Goal: Answer question/provide support

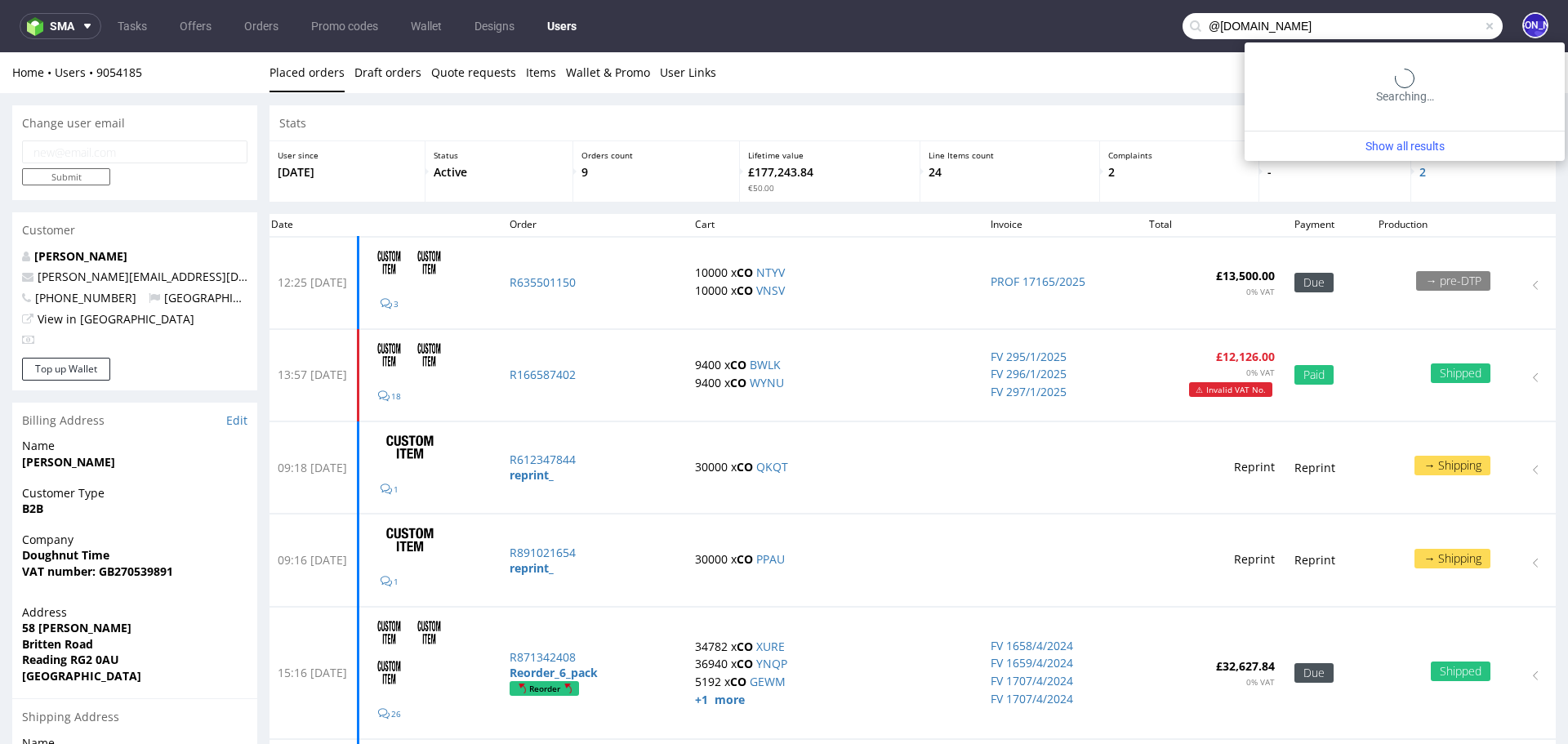
scroll to position [67, 0]
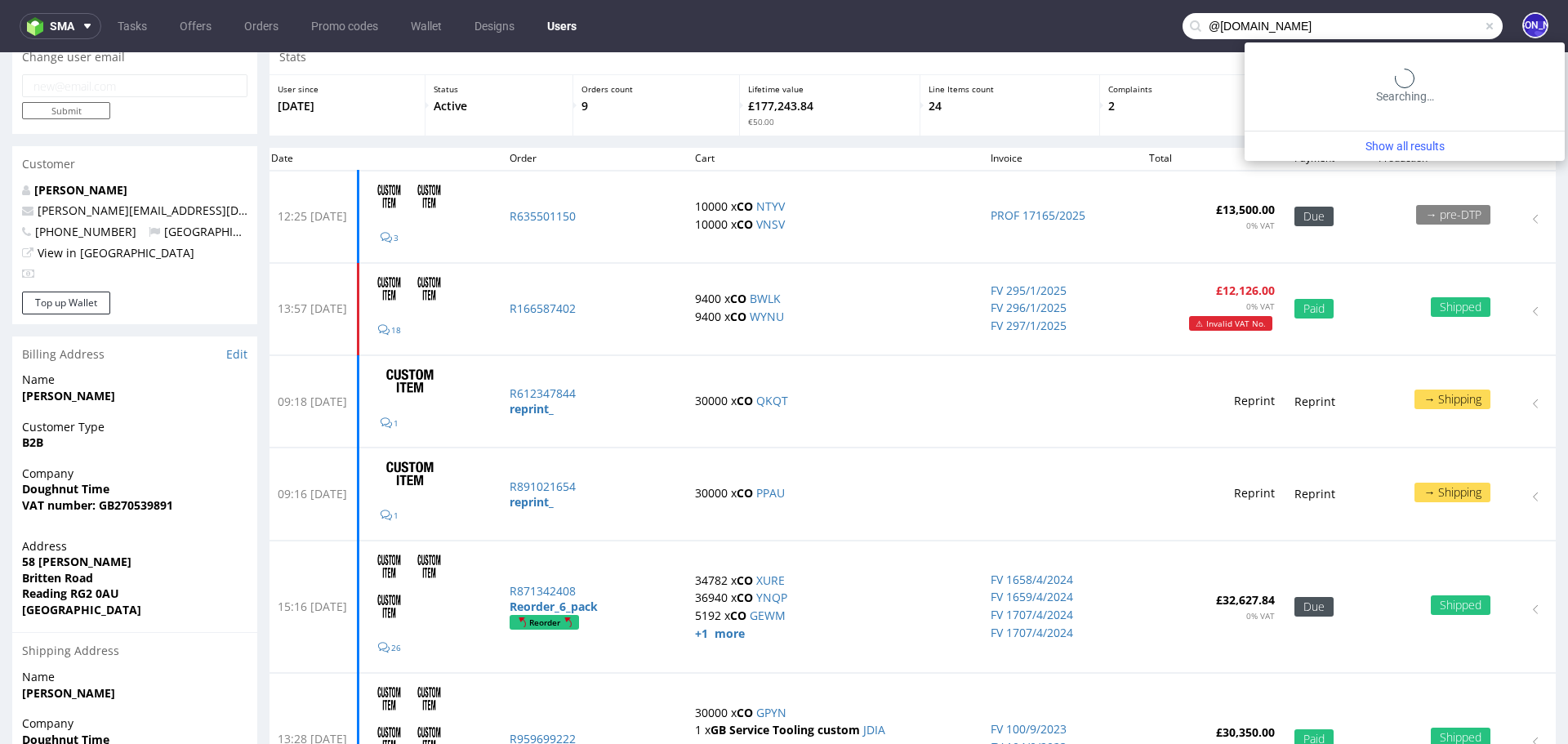
type input "@teamsunday.com"
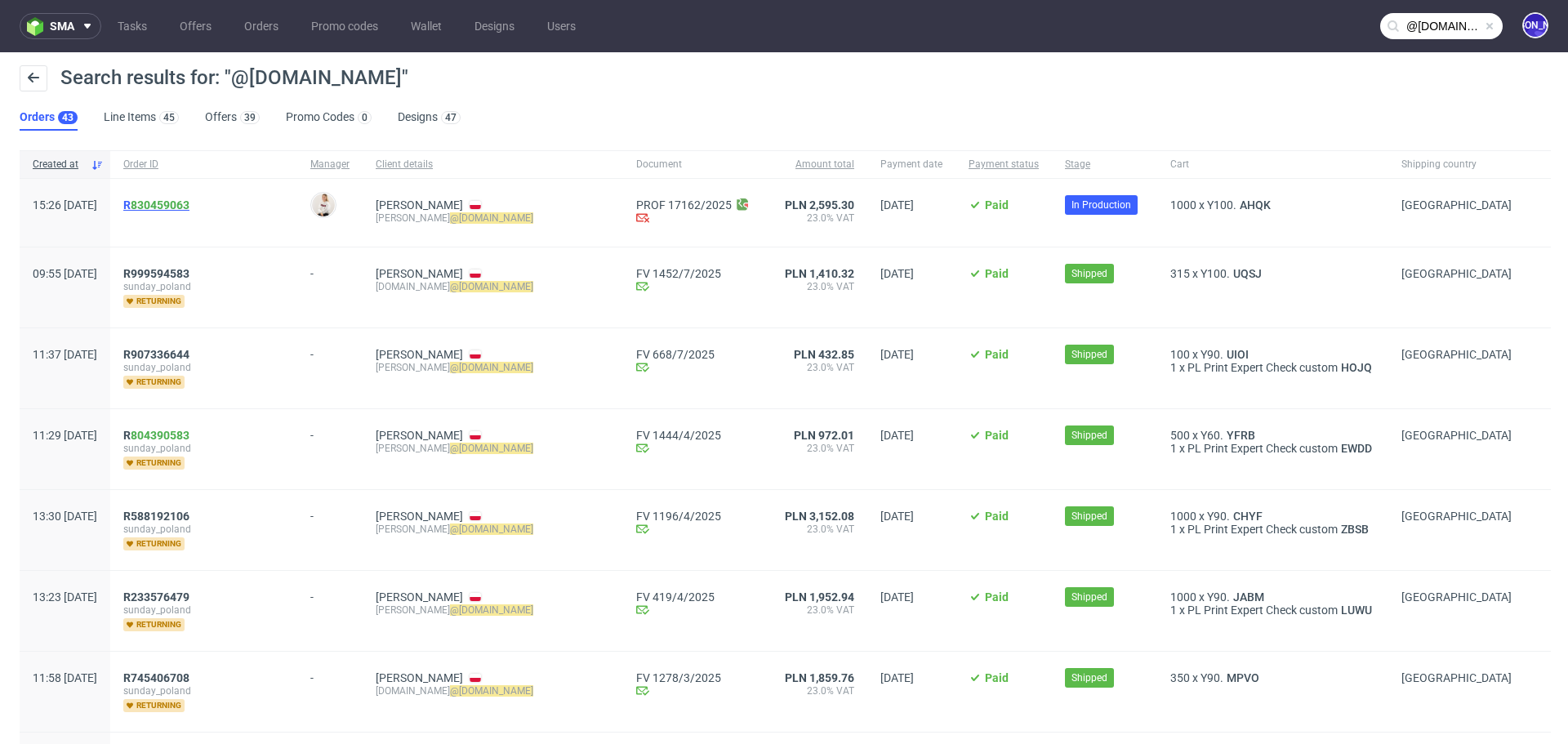
click at [178, 204] on span "R 830459063" at bounding box center [156, 205] width 67 height 13
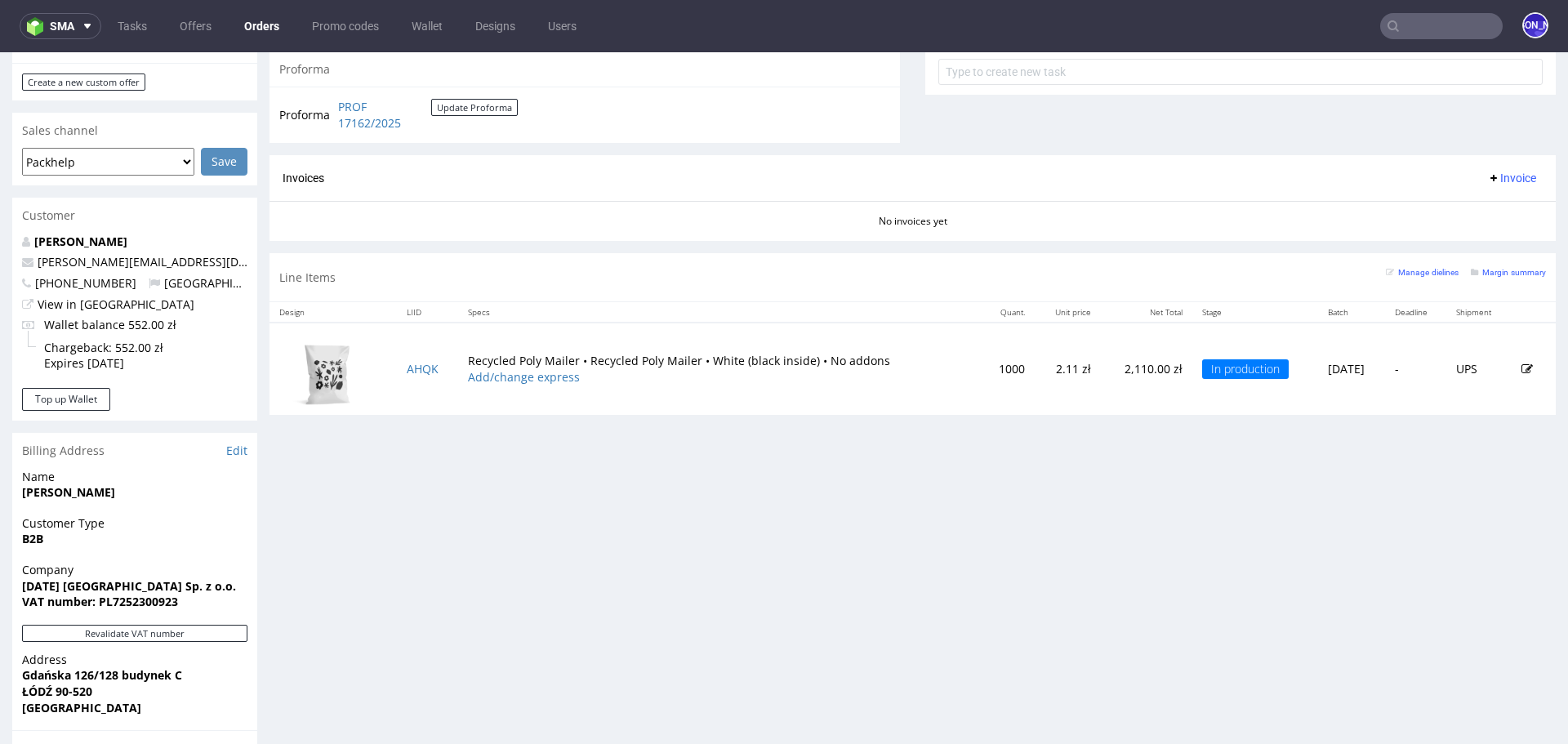
scroll to position [630, 0]
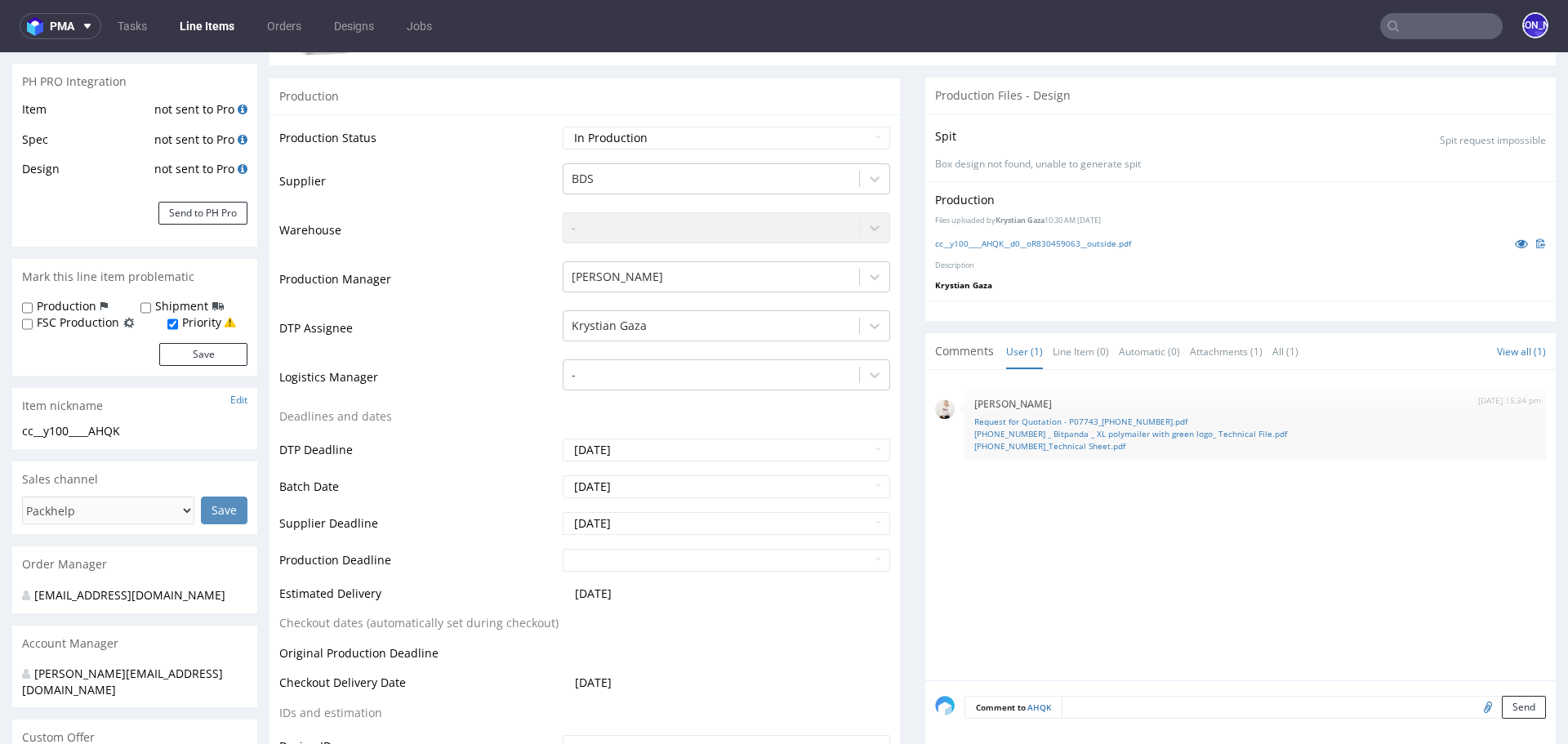
scroll to position [304, 0]
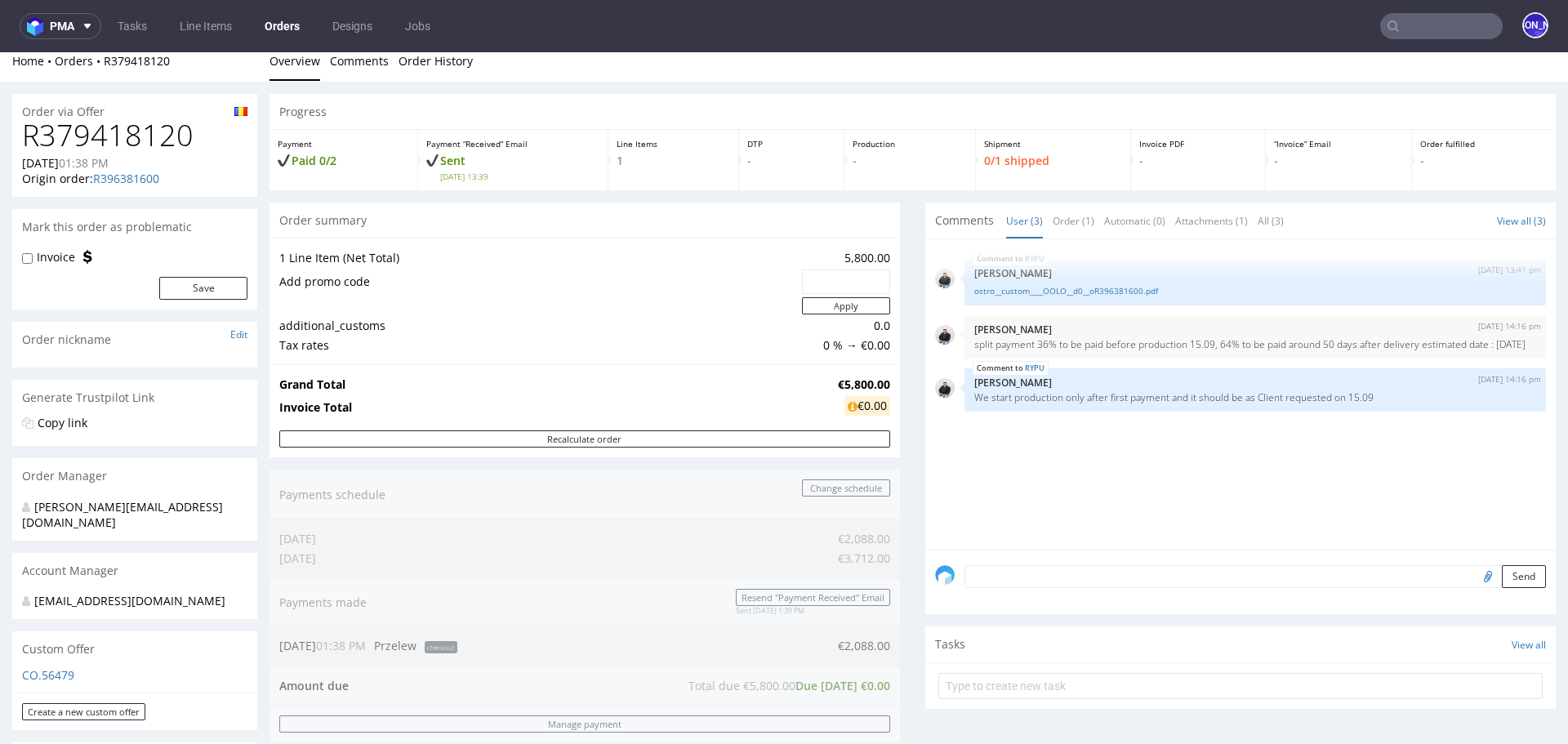
scroll to position [21, 0]
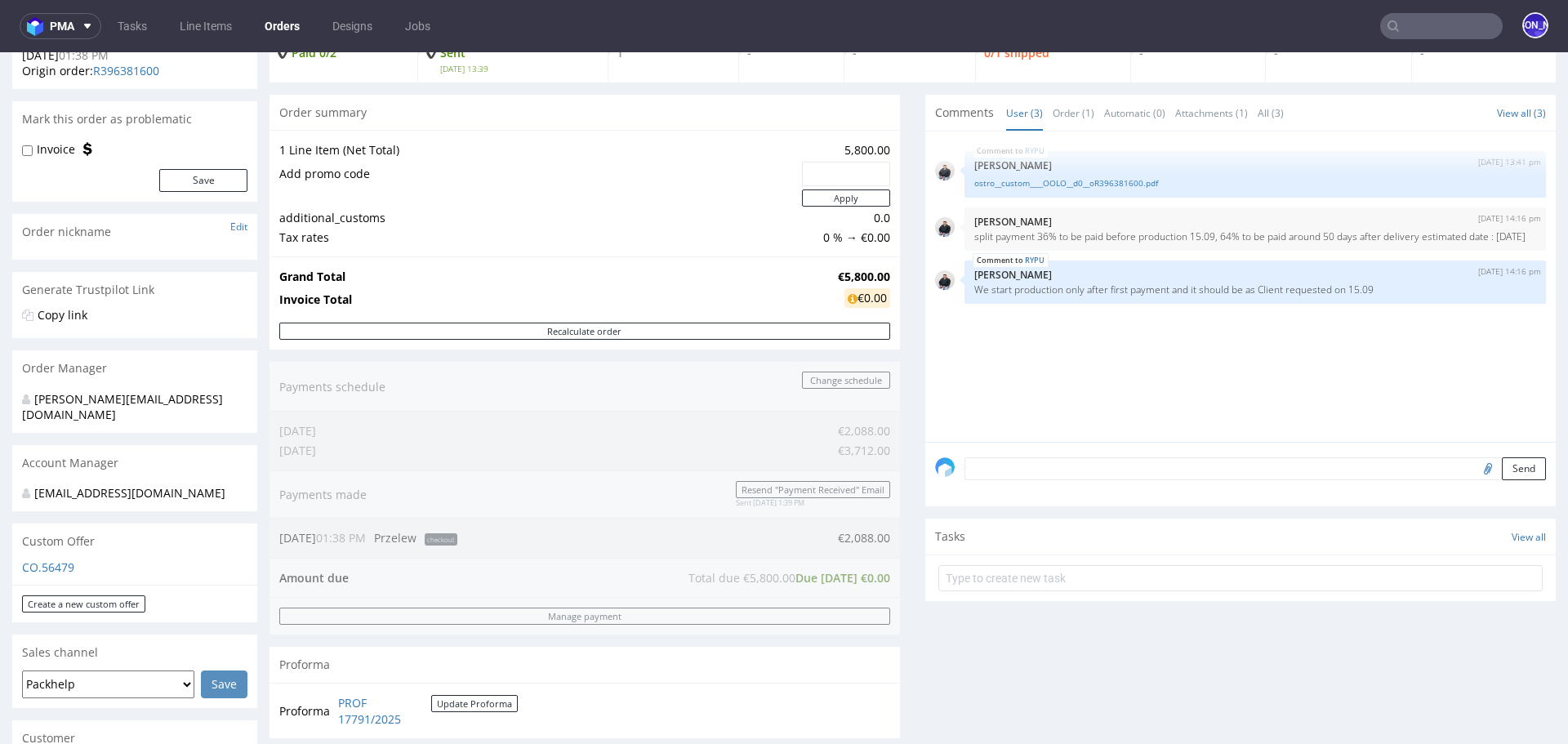
scroll to position [98, 0]
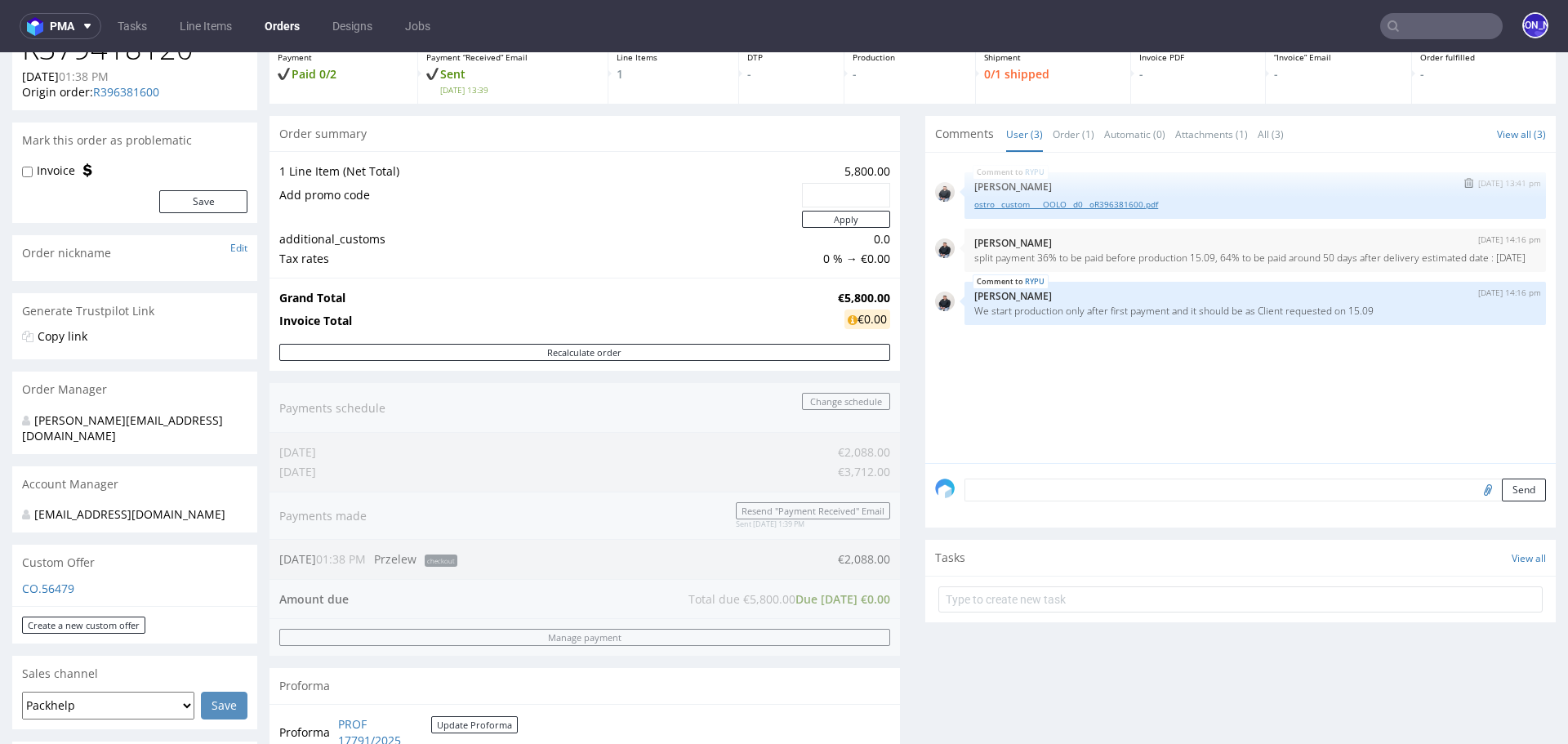
click at [1136, 200] on link "ostro__custom____OOLO__d0__oR396381600.pdf" at bounding box center [1255, 204] width 562 height 12
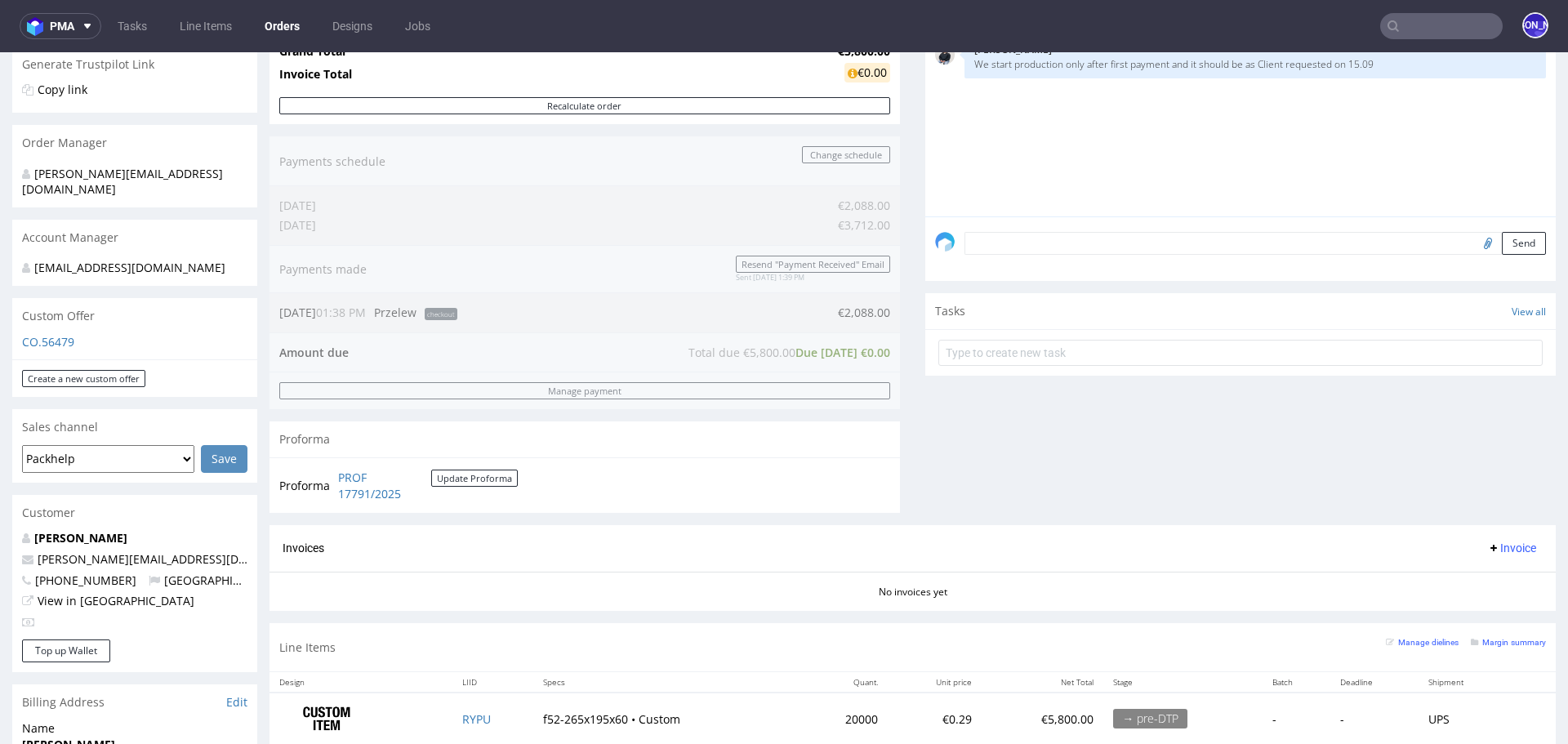
scroll to position [347, 0]
drag, startPoint x: 214, startPoint y: 541, endPoint x: 24, endPoint y: 540, distance: 190.0
click at [25, 549] on p "[PERSON_NAME][EMAIL_ADDRESS][DOMAIN_NAME]" at bounding box center [135, 557] width 225 height 17
copy span "[PERSON_NAME][EMAIL_ADDRESS][DOMAIN_NAME]"
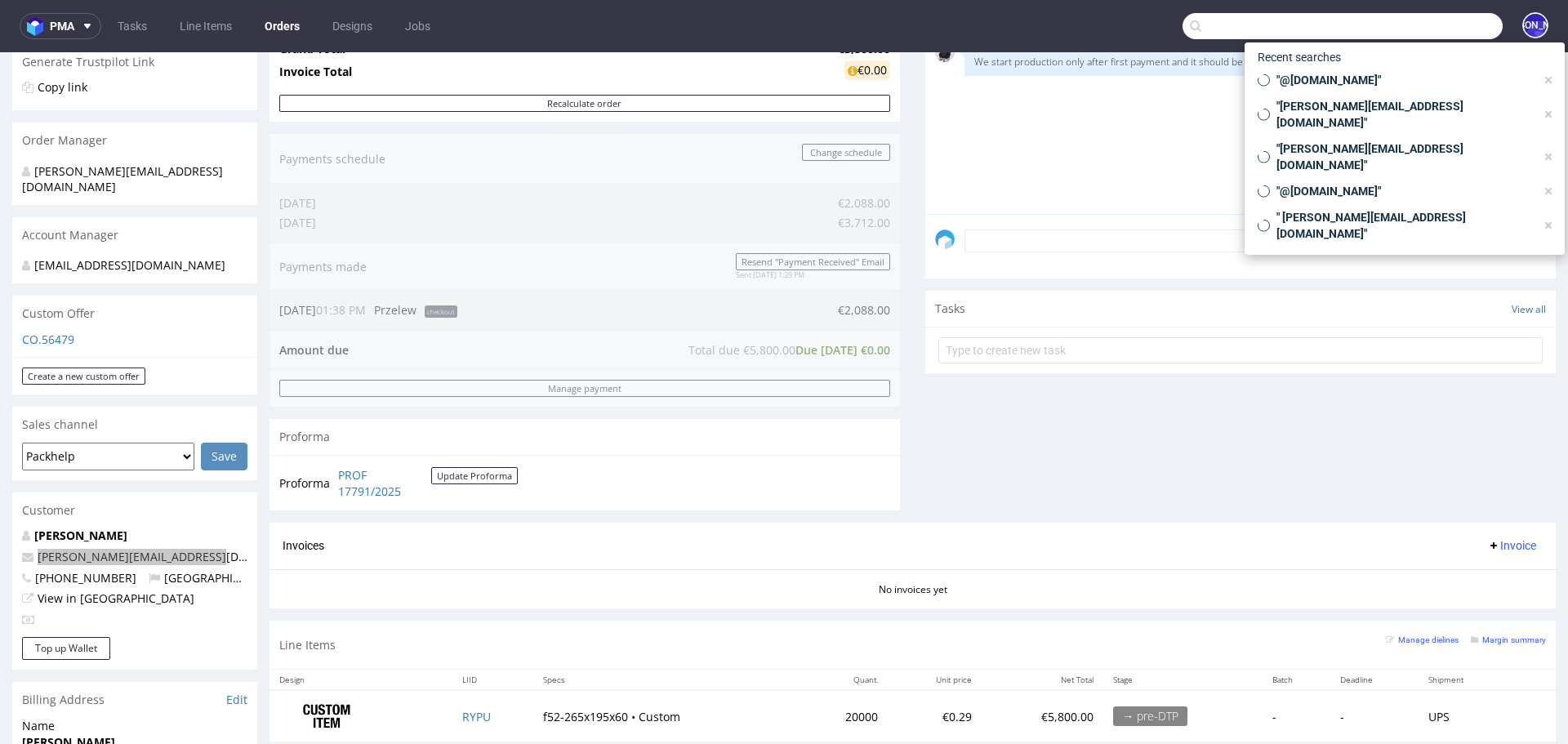
click at [1410, 15] on input "text" at bounding box center [1342, 26] width 320 height 26
paste input "[PERSON_NAME][EMAIL_ADDRESS][DOMAIN_NAME]"
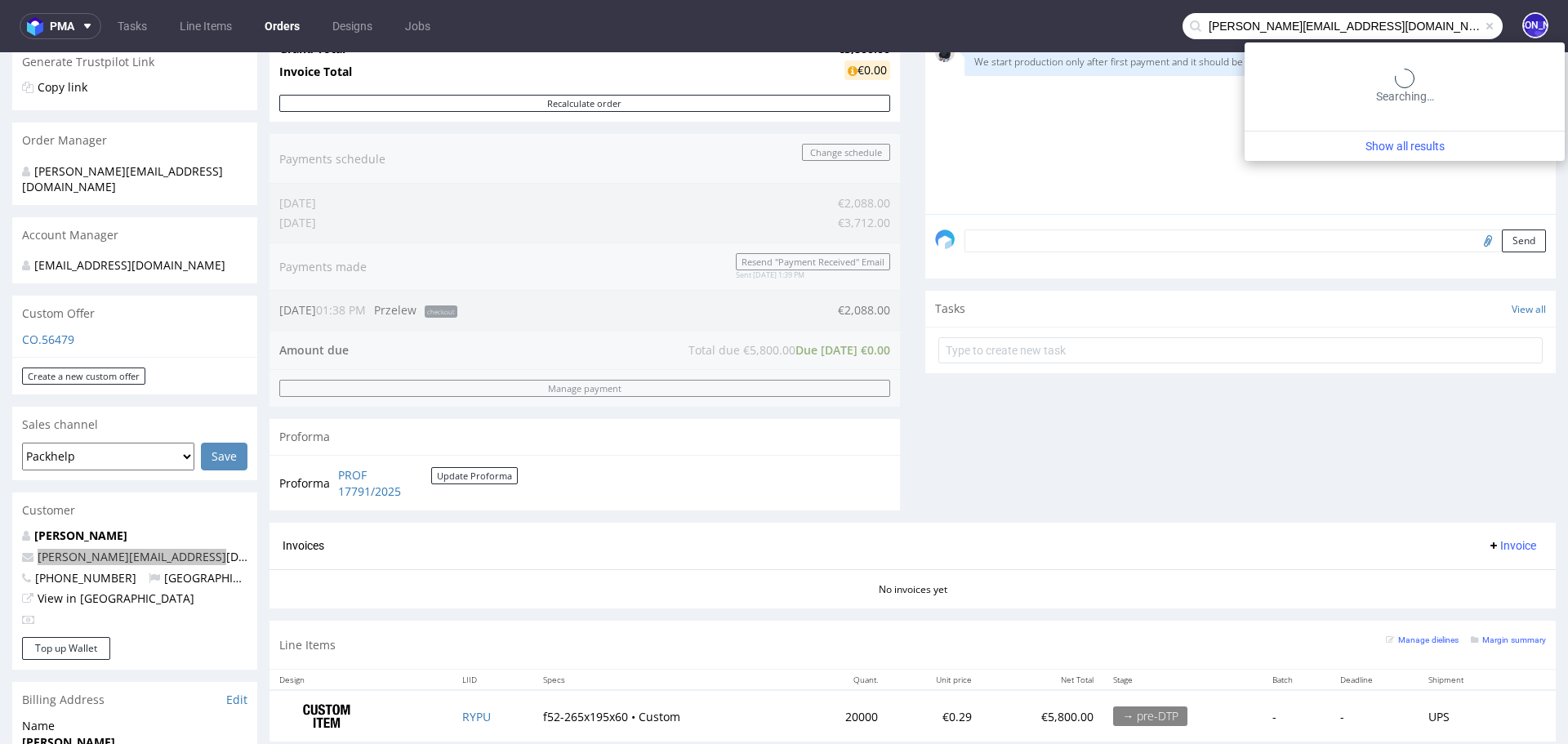
type input "[PERSON_NAME][EMAIL_ADDRESS][DOMAIN_NAME]"
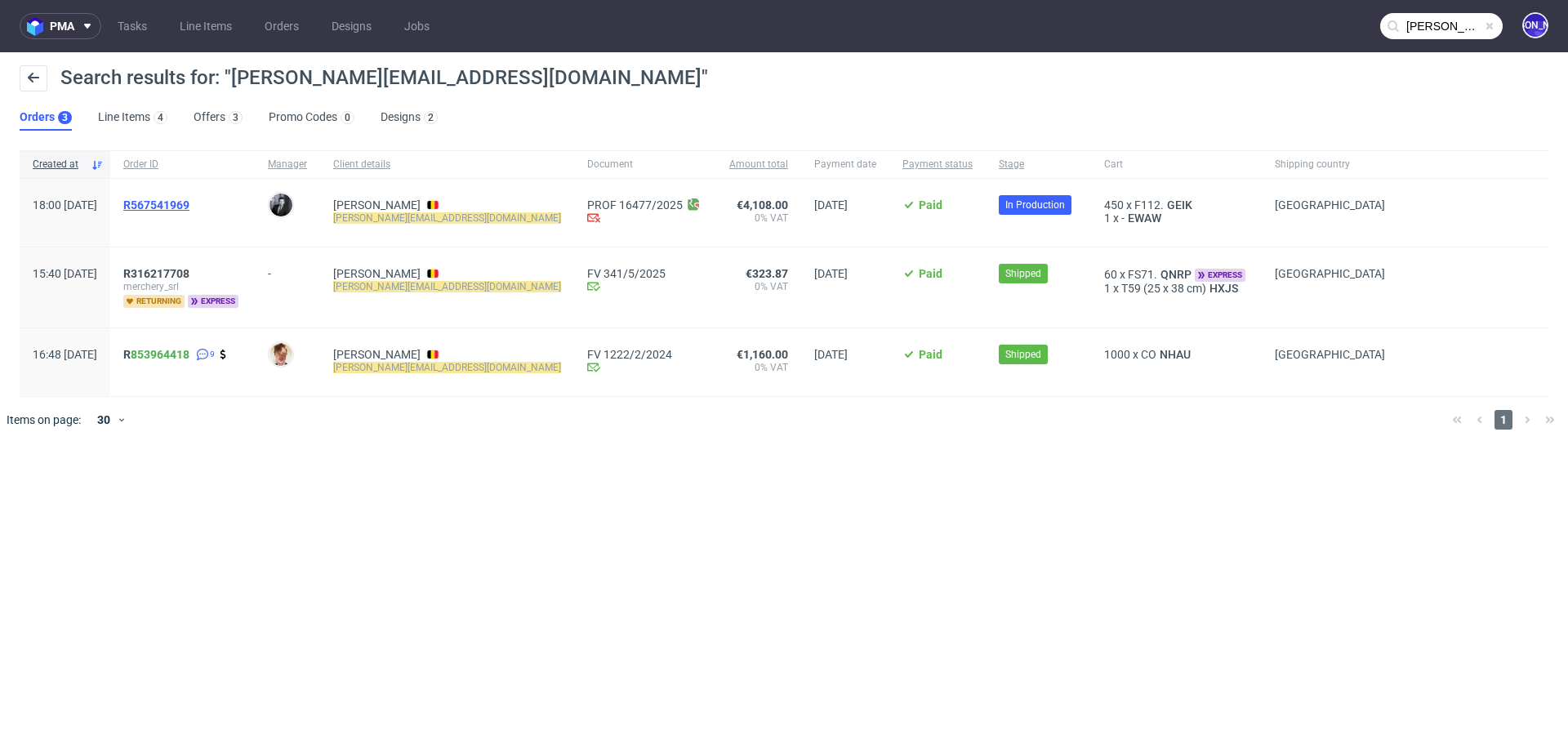
click at [190, 205] on span "R567541969" at bounding box center [156, 205] width 67 height 13
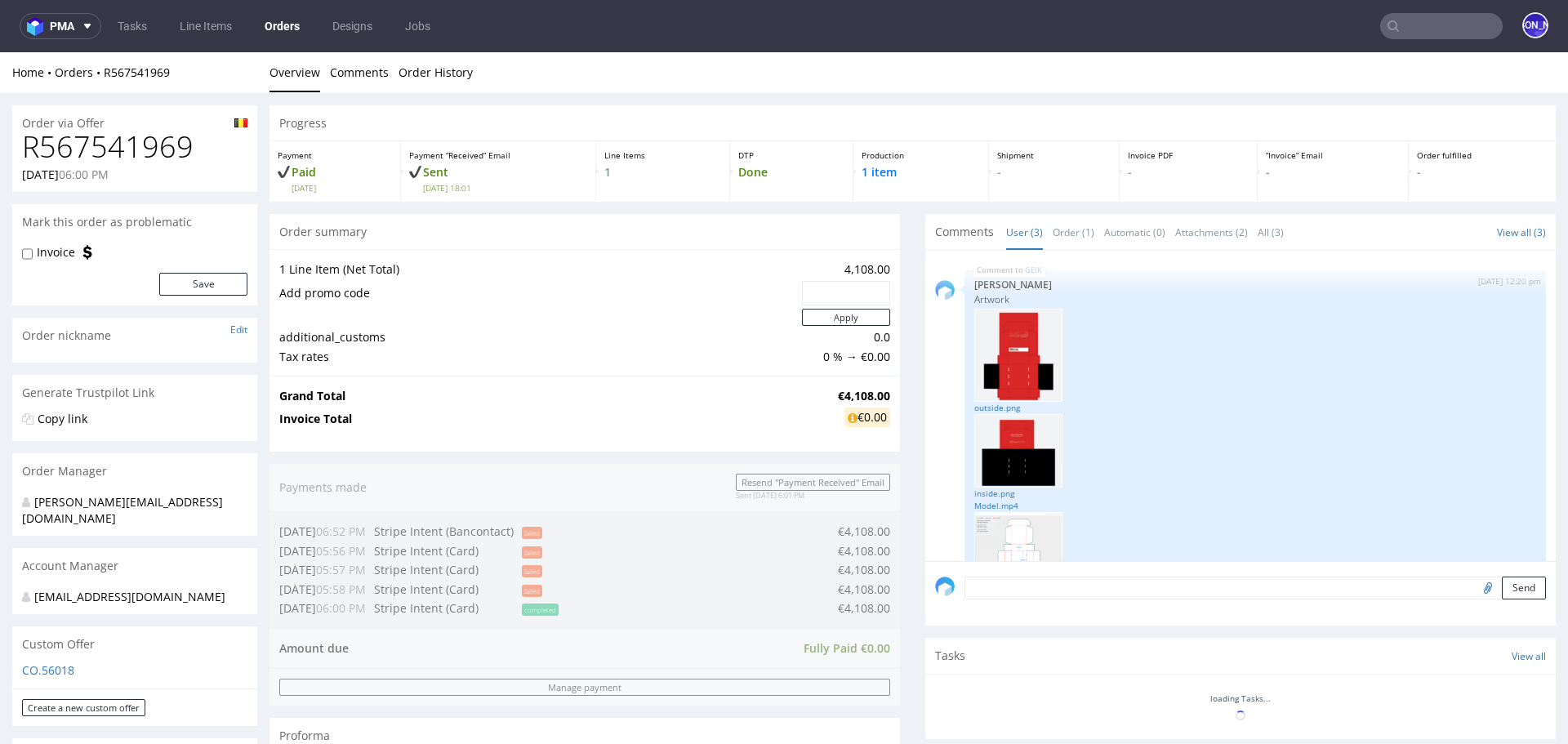
scroll to position [259, 0]
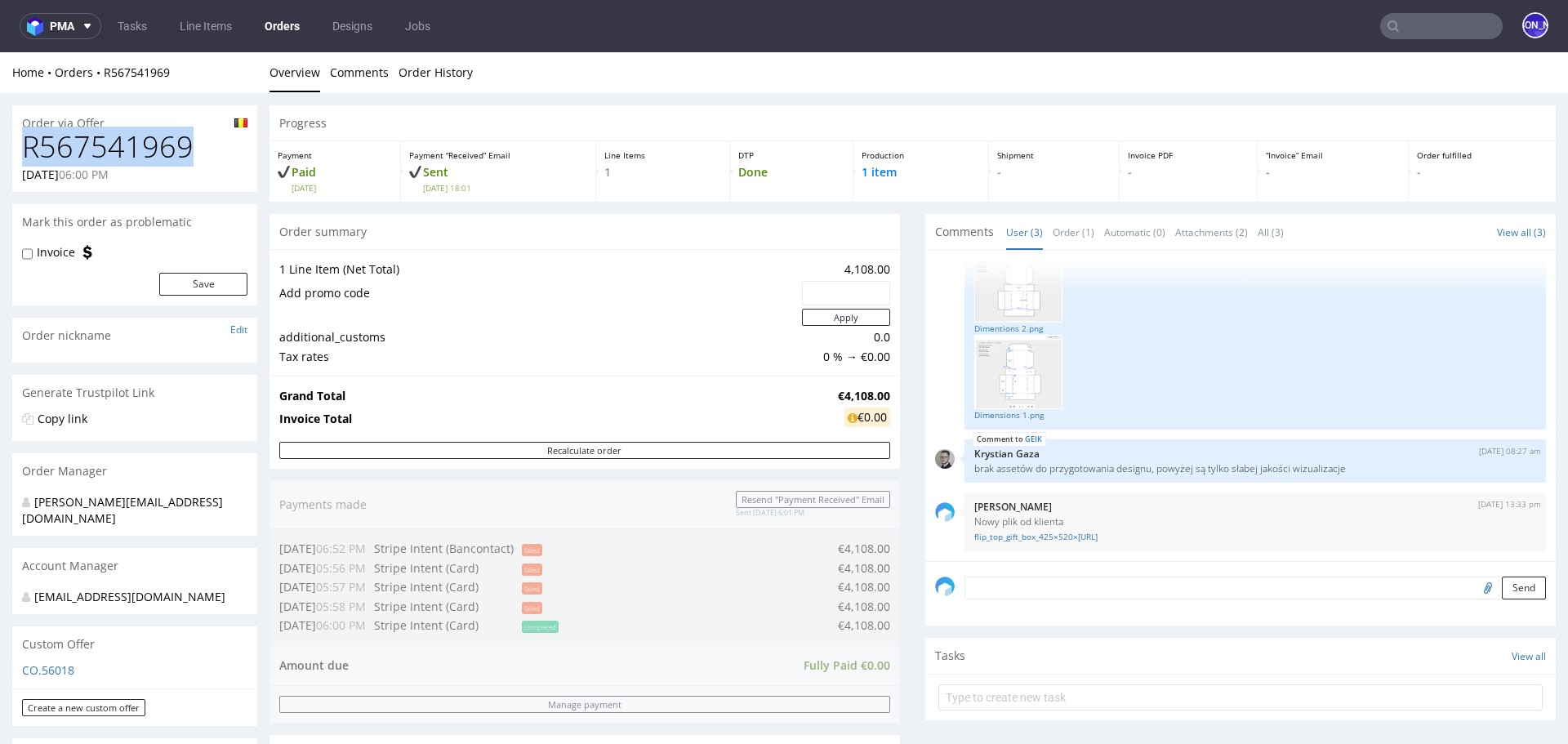
drag, startPoint x: 210, startPoint y: 152, endPoint x: 2, endPoint y: 152, distance: 208.0
copy h1 "R567541969"
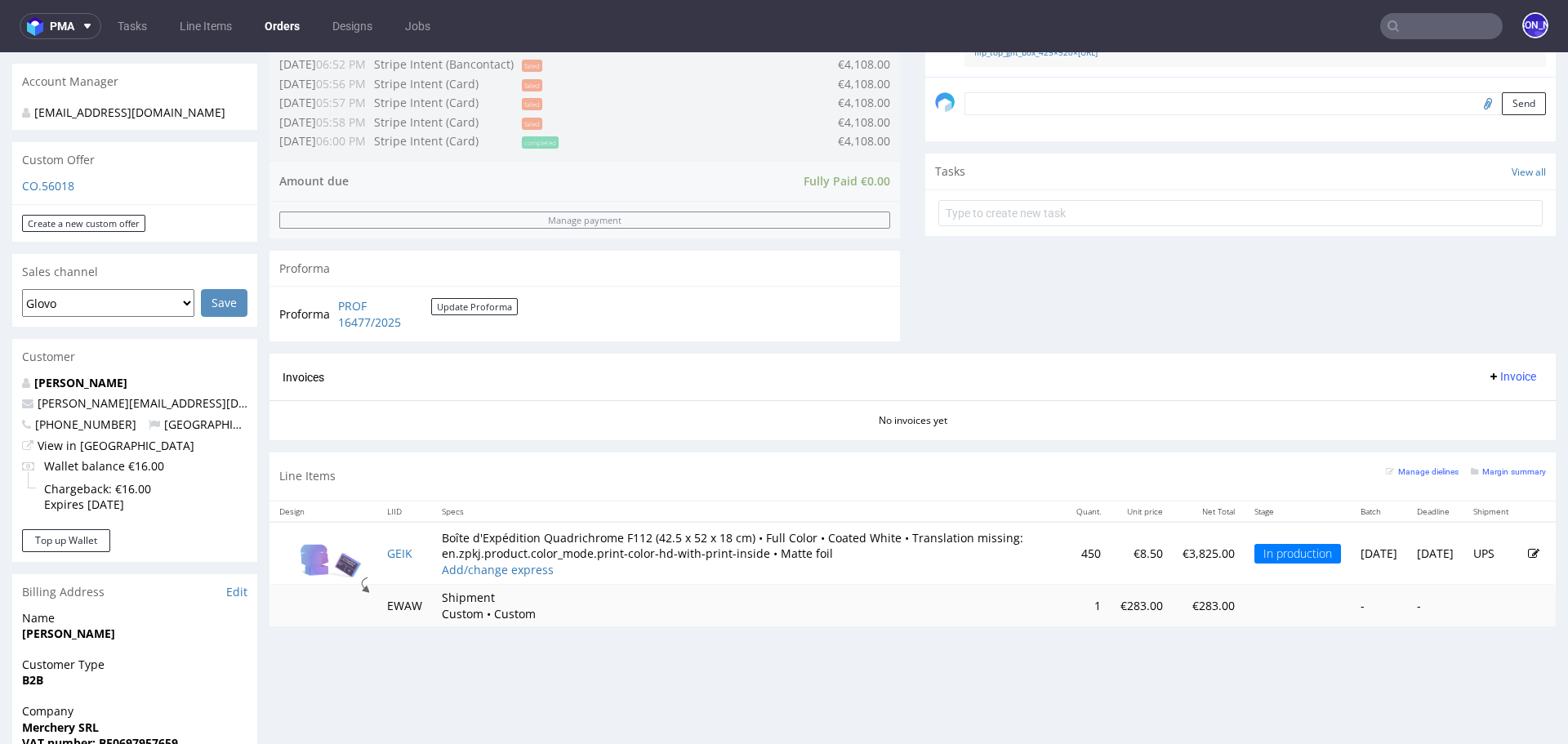
scroll to position [488, 0]
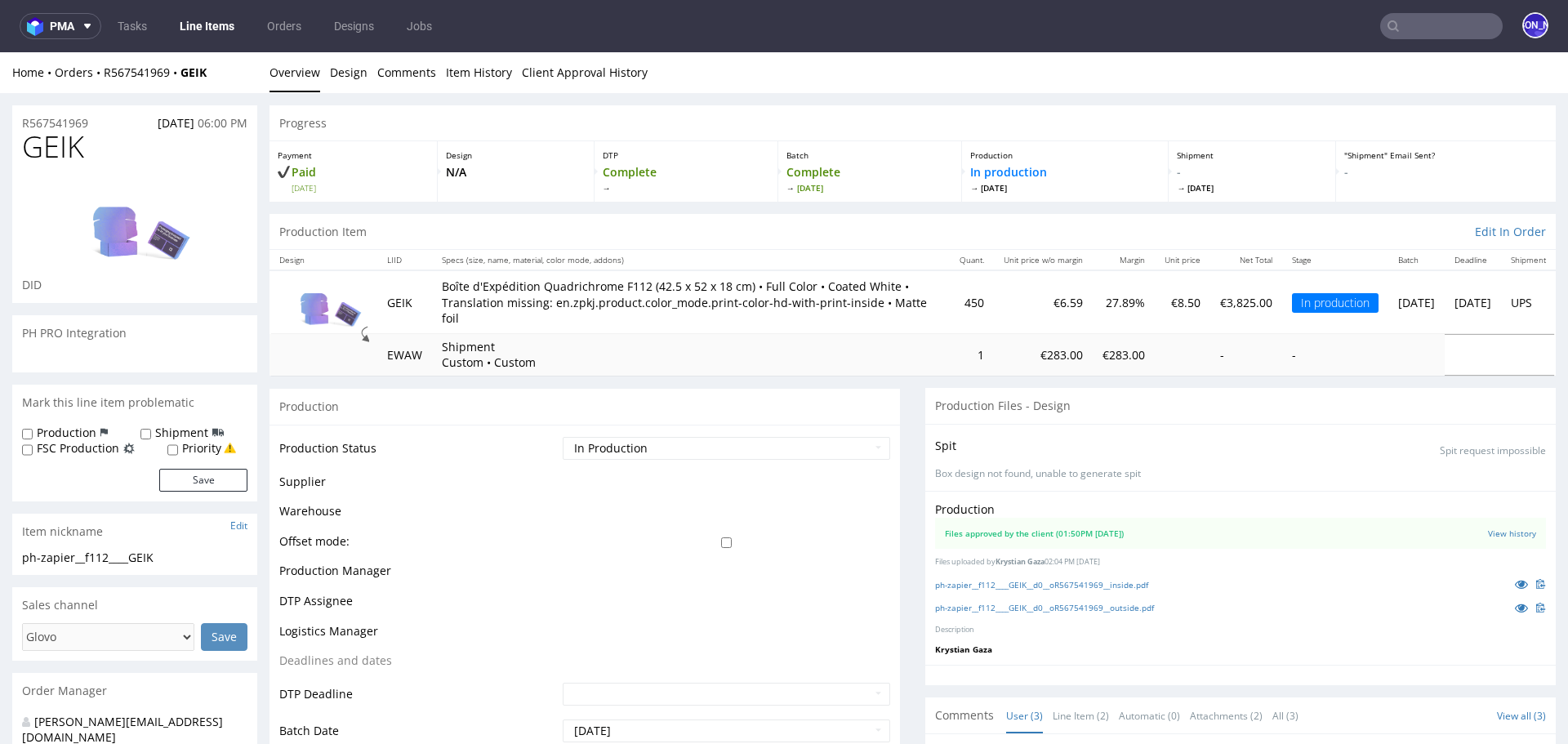
scroll to position [259, 0]
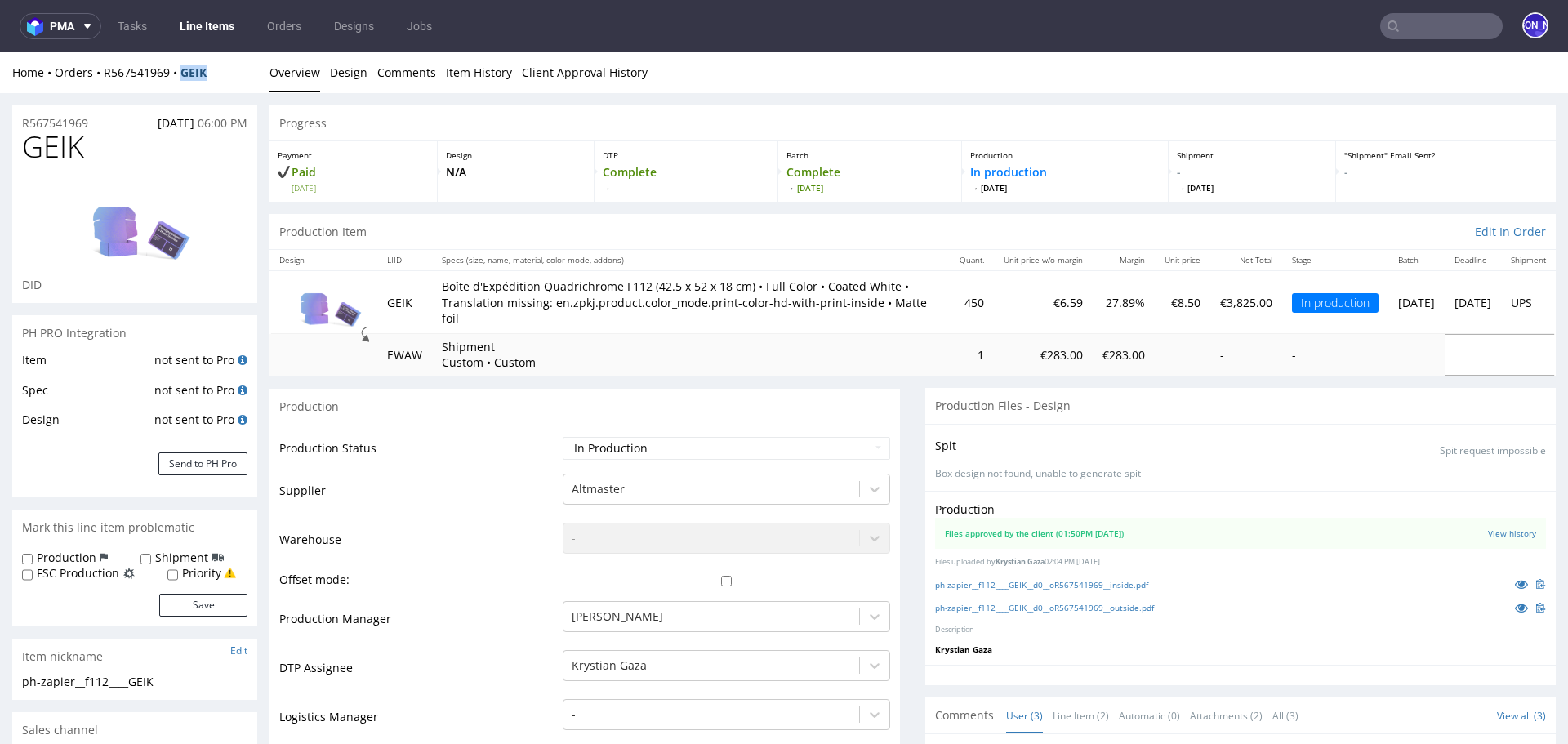
drag, startPoint x: 224, startPoint y: 74, endPoint x: 185, endPoint y: 72, distance: 39.1
click at [185, 72] on div "Home Orders R567541969 GEIK" at bounding box center [135, 73] width 245 height 17
copy strong "GEIK"
click at [1408, 24] on input "text" at bounding box center [1441, 26] width 122 height 26
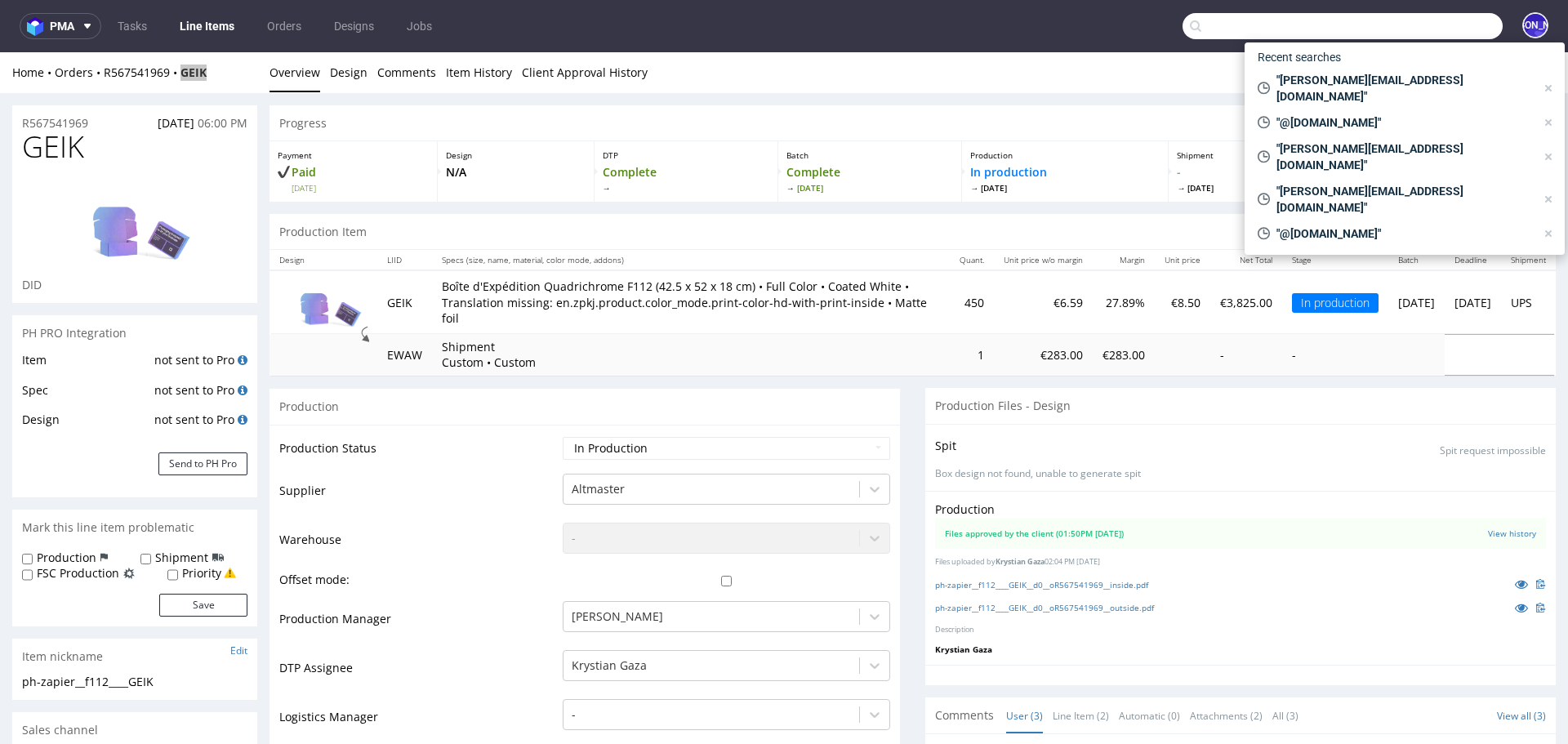
paste input "[EMAIL_ADDRESS][DOMAIN_NAME]"
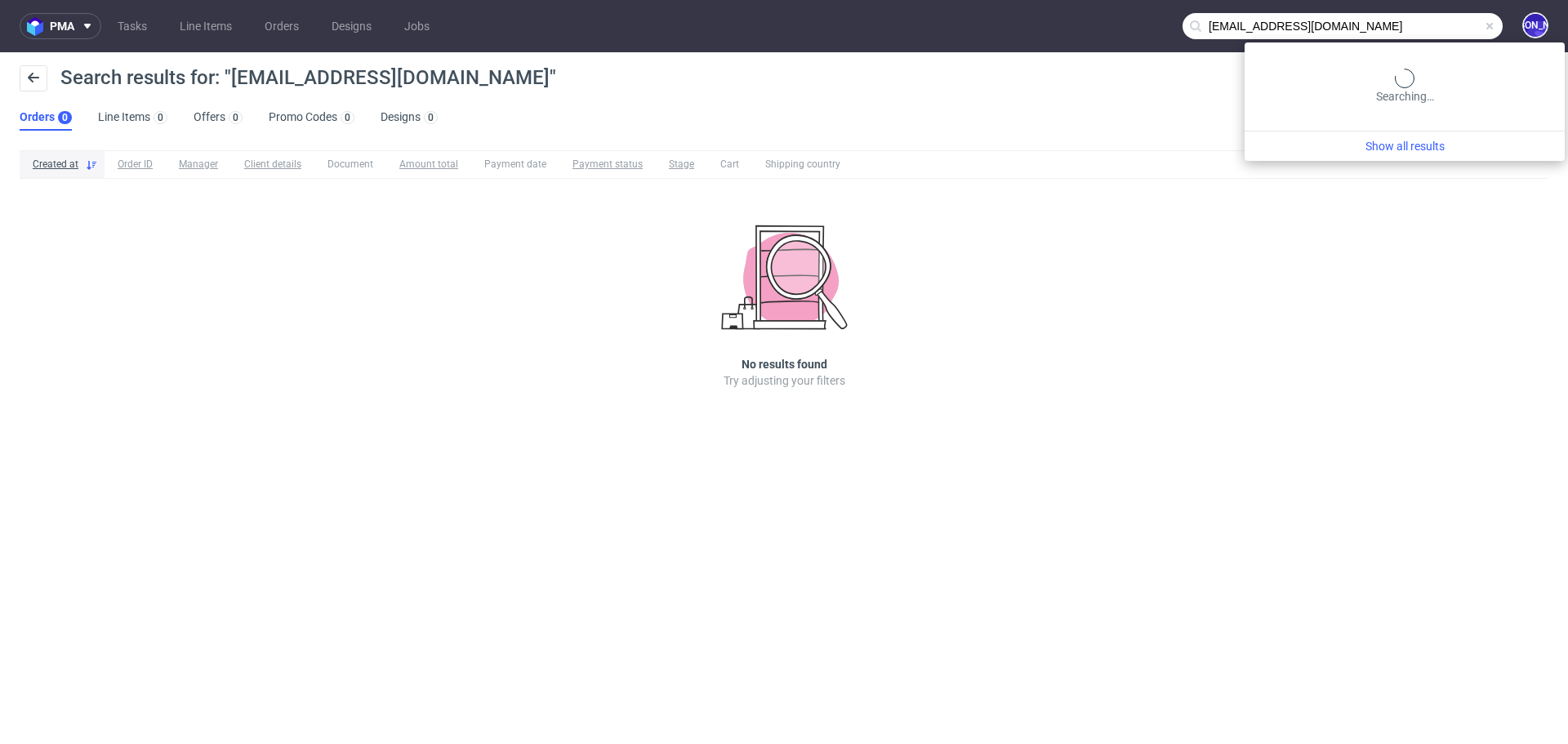
click at [1413, 13] on input "[EMAIL_ADDRESS][DOMAIN_NAME]" at bounding box center [1342, 26] width 320 height 26
click at [1214, 22] on input "[EMAIL_ADDRESS][DOMAIN_NAME]" at bounding box center [1342, 26] width 320 height 26
type input "@[DOMAIN_NAME]"
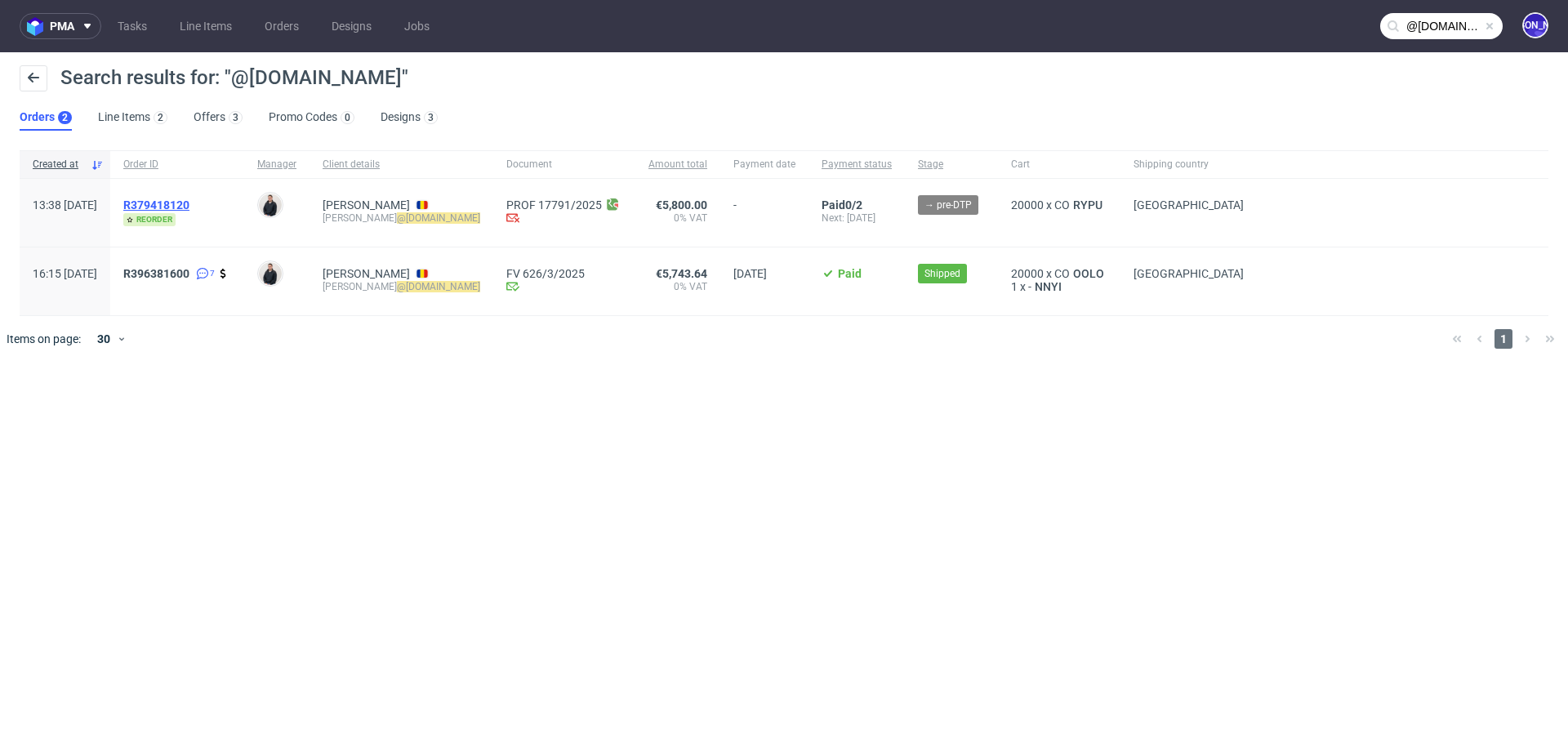
click at [190, 207] on span "R379418120" at bounding box center [156, 205] width 67 height 13
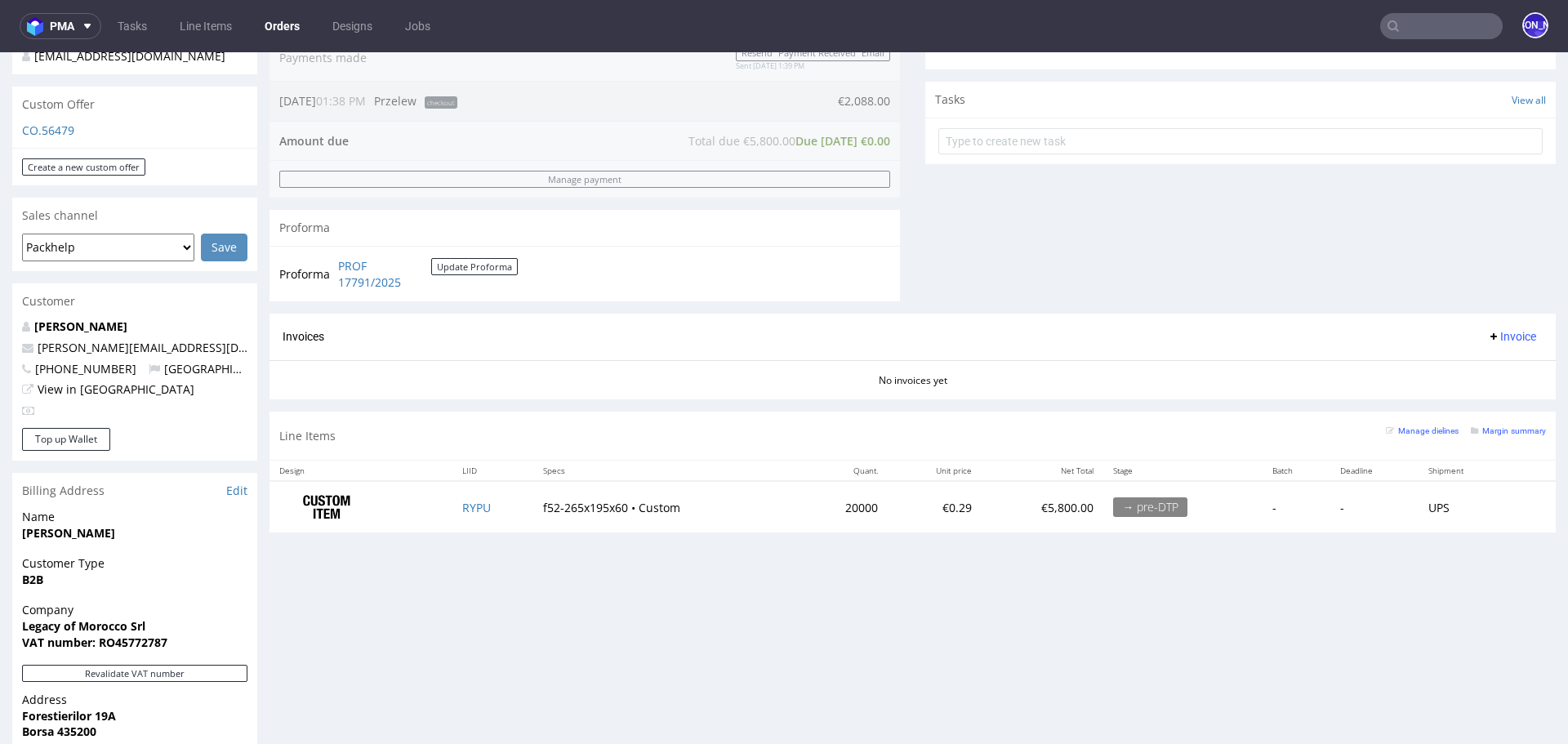
scroll to position [792, 0]
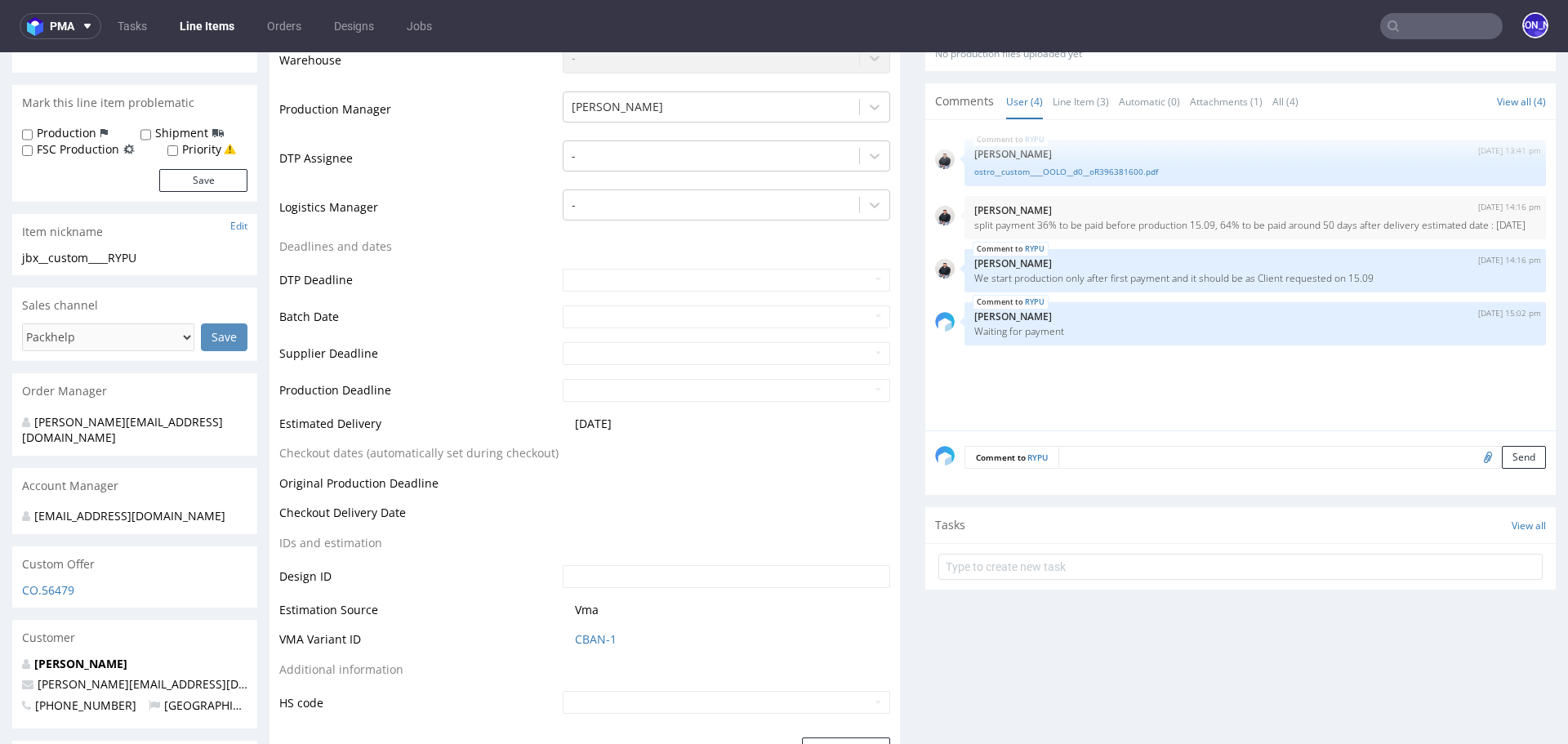
scroll to position [411, 0]
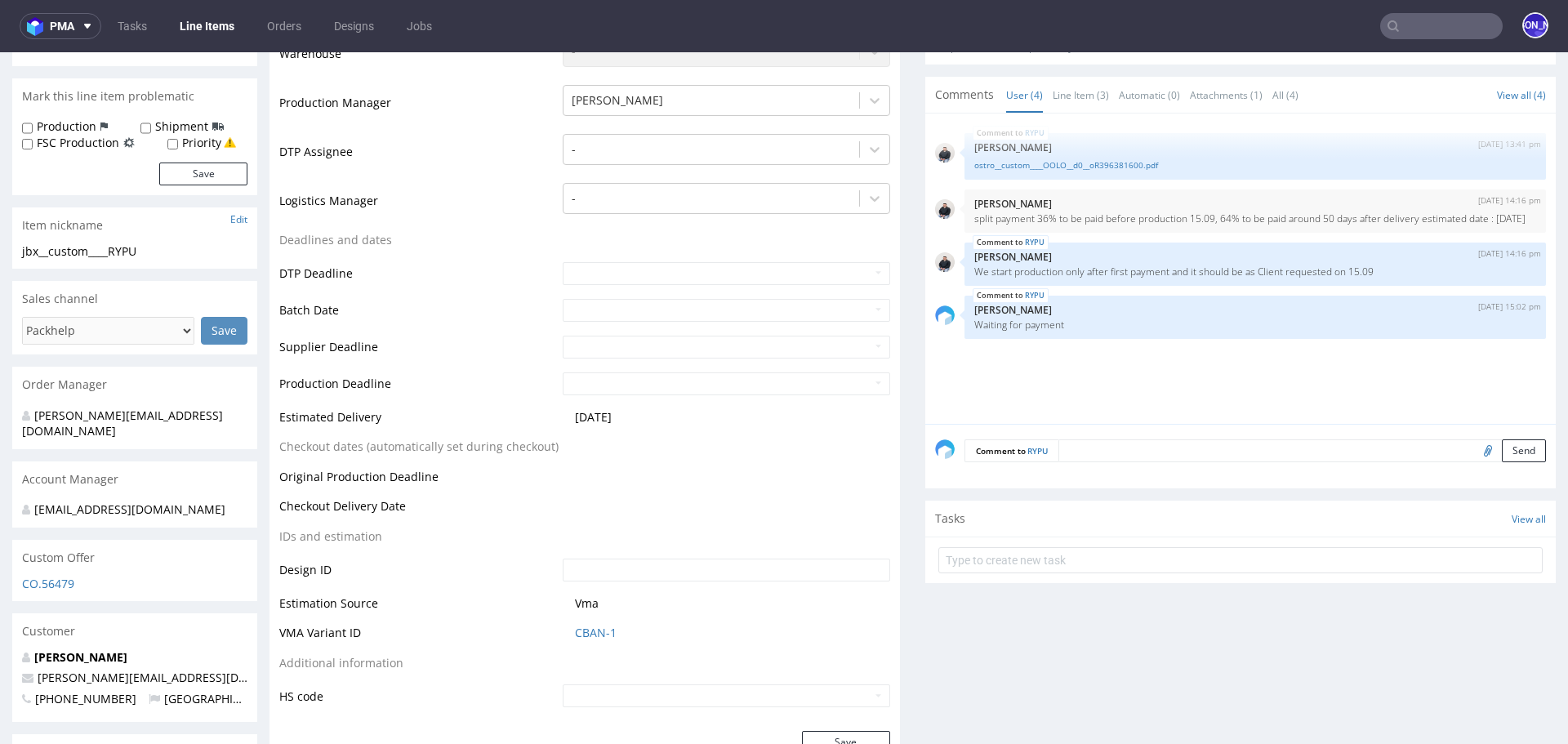
click at [1107, 453] on textarea at bounding box center [1302, 450] width 487 height 22
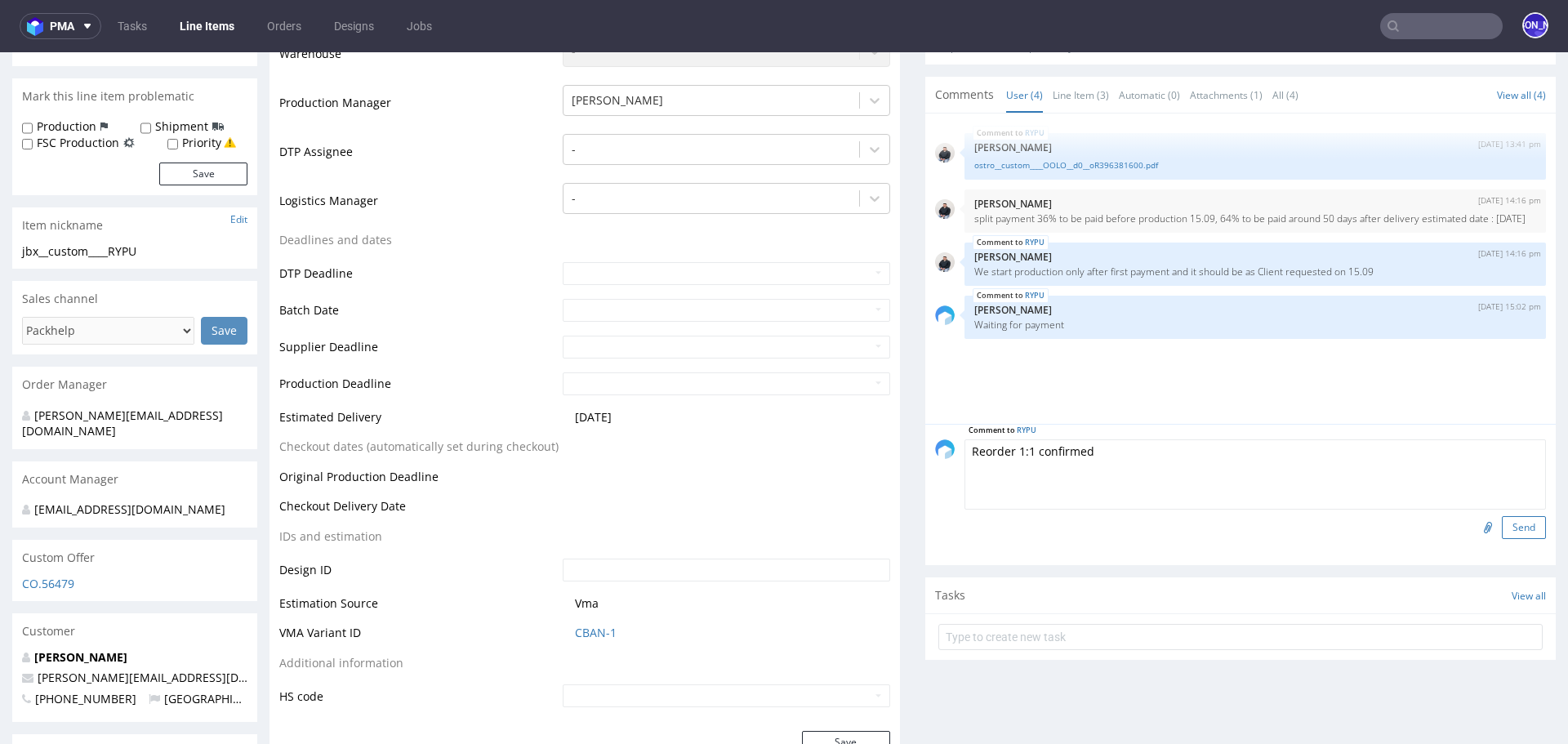
type textarea "Reorder 1:1 confirmed"
click at [1504, 533] on button "Send" at bounding box center [1523, 527] width 44 height 22
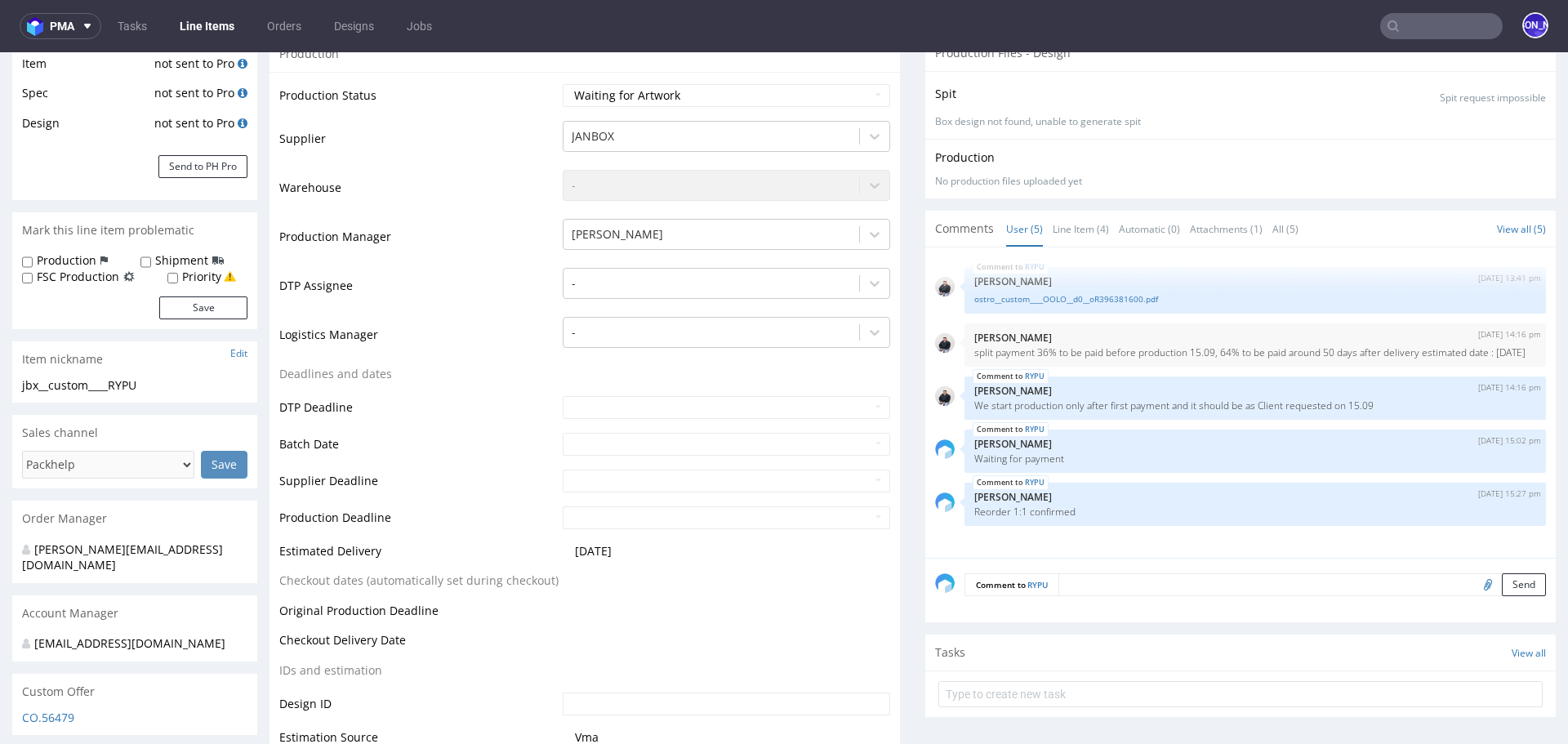
scroll to position [0, 0]
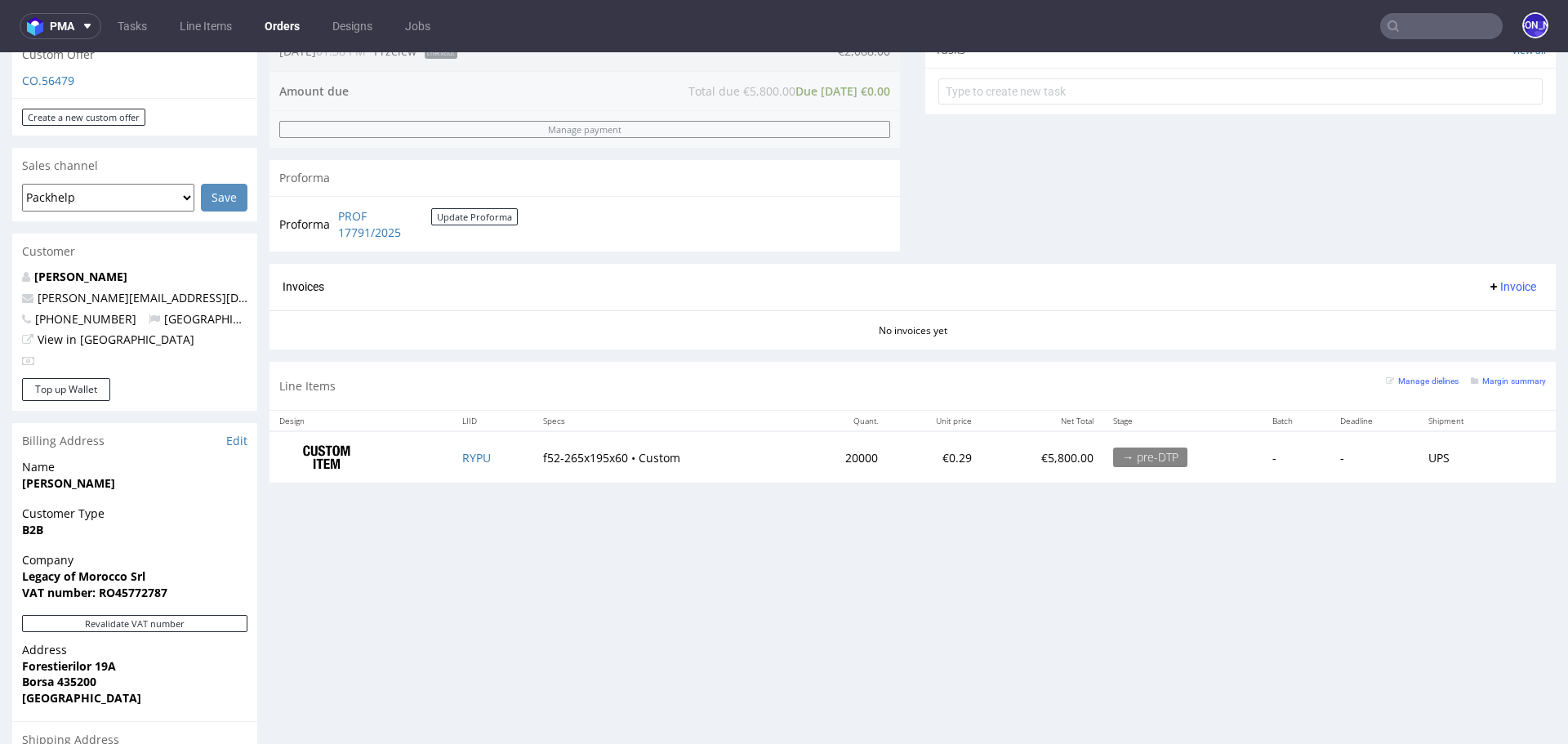
scroll to position [598, 0]
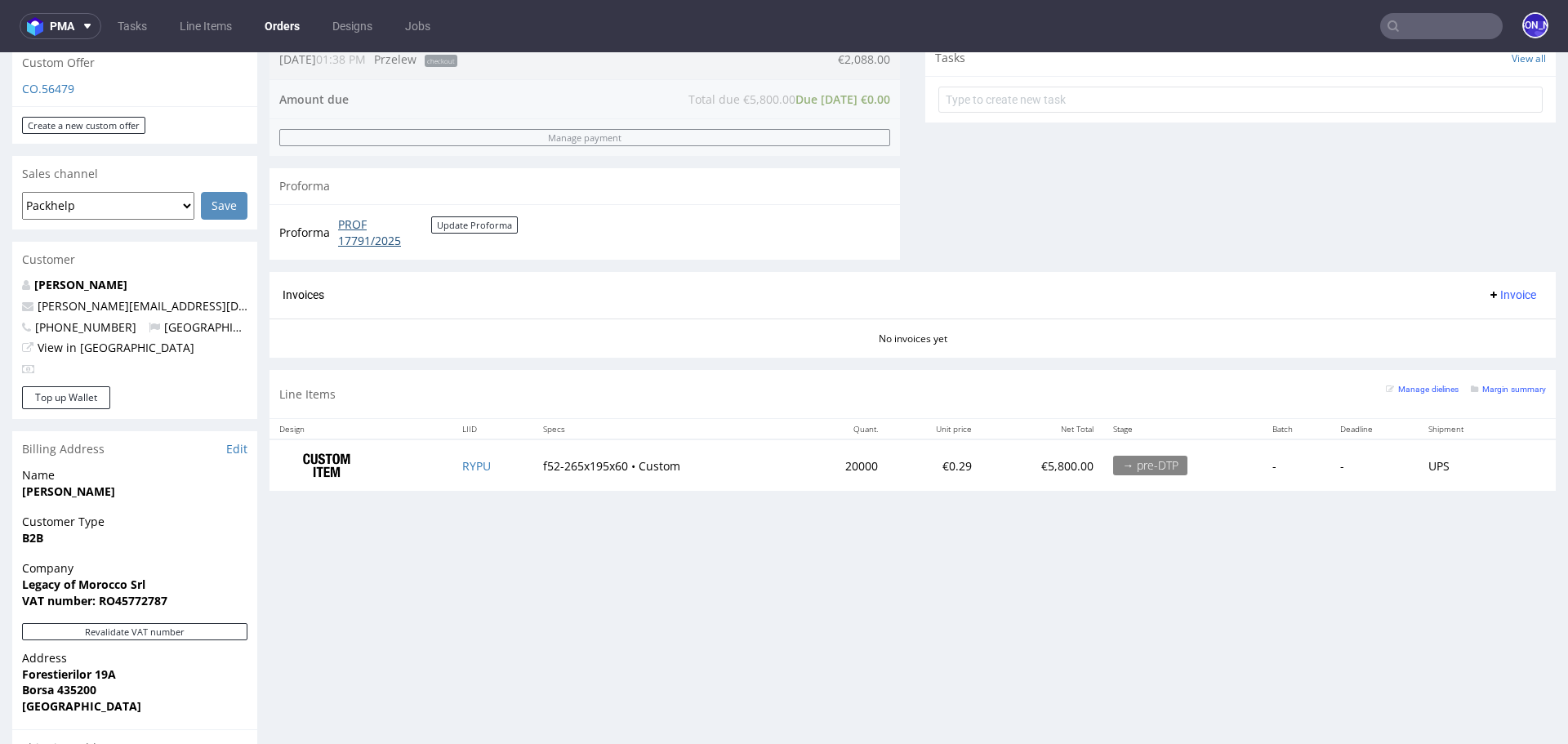
click at [354, 237] on link "PROF 17791/2025" at bounding box center [385, 232] width 93 height 32
